Goal: Find specific page/section: Find specific page/section

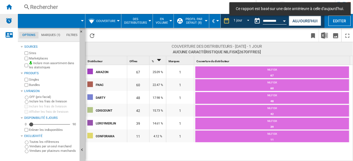
click at [6, 20] on img "Alertes" at bounding box center [9, 20] width 7 height 7
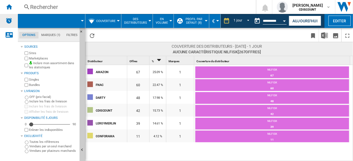
click at [11, 22] on img "Alertes" at bounding box center [9, 20] width 7 height 7
